Goal: Transaction & Acquisition: Purchase product/service

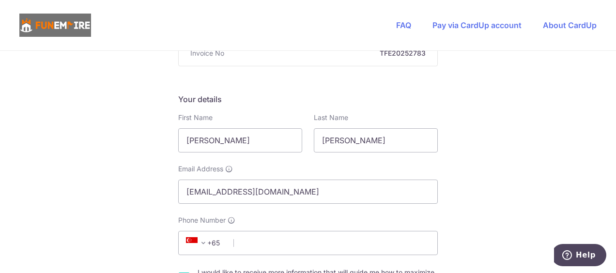
scroll to position [193, 0]
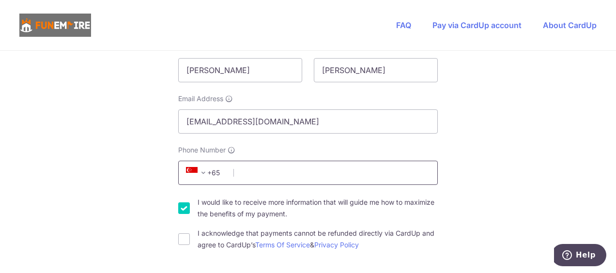
click at [314, 166] on input "Phone Number" at bounding box center [308, 173] width 260 height 24
type input "91839873"
type input "Ang Mo Kio"
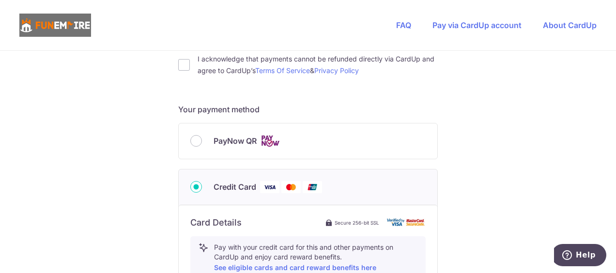
scroll to position [366, 0]
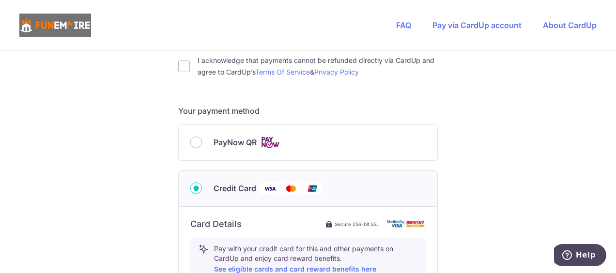
click at [202, 141] on div "PayNow QR" at bounding box center [307, 143] width 235 height 12
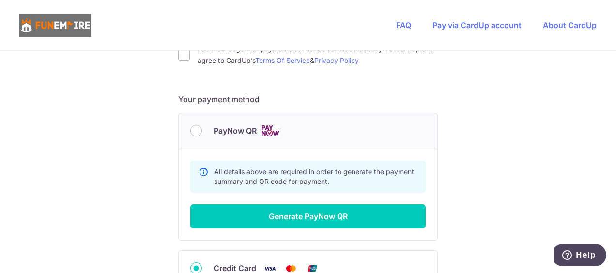
scroll to position [377, 0]
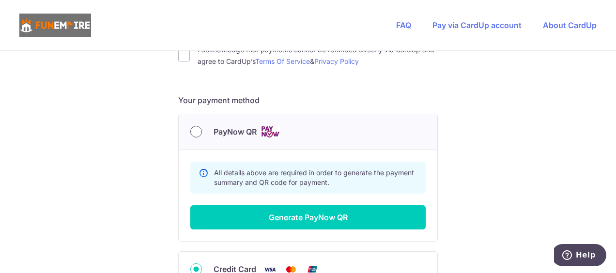
click at [196, 130] on input "PayNow QR" at bounding box center [196, 132] width 12 height 12
radio input "true"
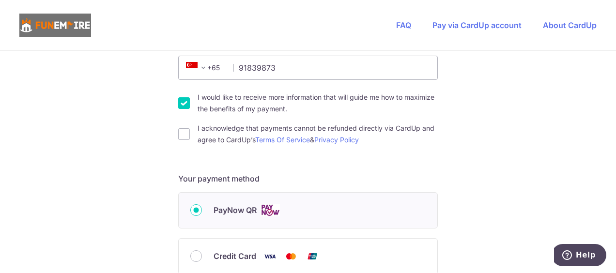
scroll to position [299, 0]
click at [179, 104] on input "I would like to receive more information that will guide me how to maximize the…" at bounding box center [184, 102] width 12 height 12
checkbox input "false"
click at [183, 132] on input "I acknowledge that payments cannot be refunded directly via CardUp and agree to…" at bounding box center [184, 133] width 12 height 12
checkbox input "true"
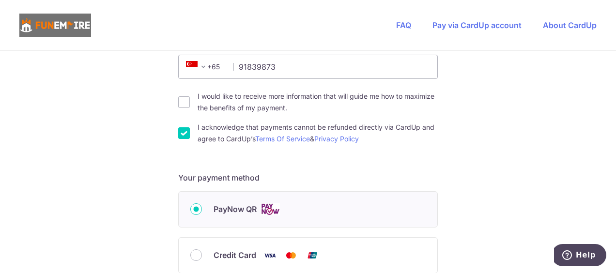
scroll to position [320, 0]
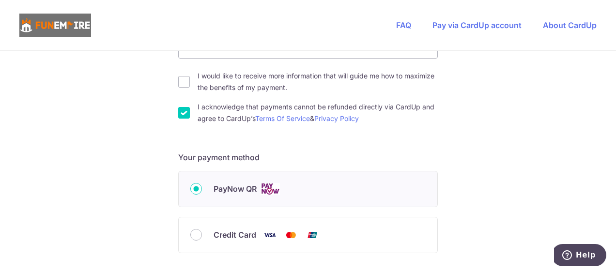
click at [193, 187] on input "PayNow QR" at bounding box center [196, 189] width 12 height 12
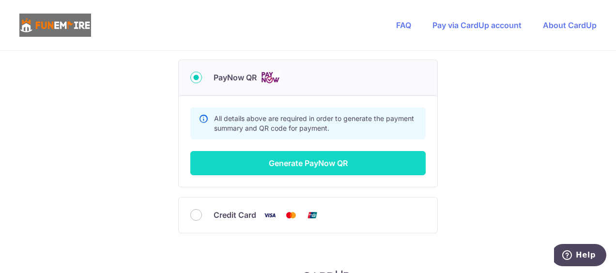
scroll to position [432, 0]
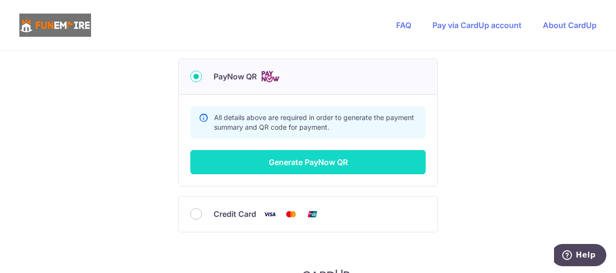
click at [322, 163] on button "Generate PayNow QR" at bounding box center [307, 162] width 235 height 24
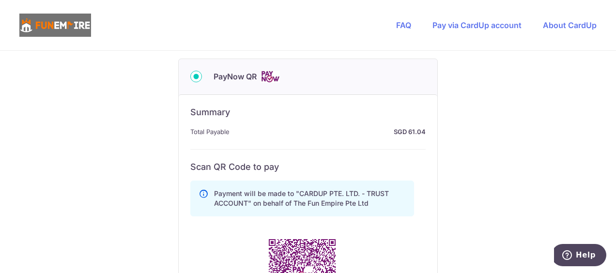
scroll to position [485, 0]
